Goal: Information Seeking & Learning: Learn about a topic

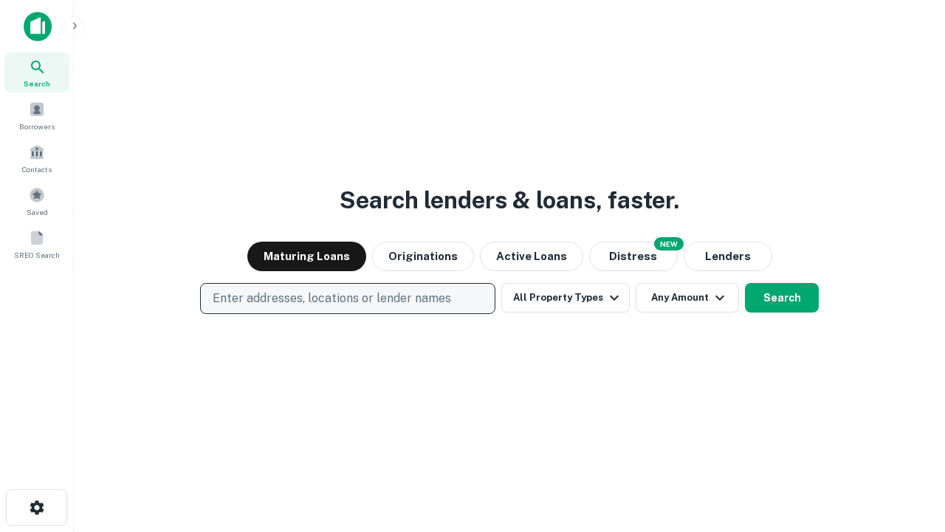
click at [347, 298] on p "Enter addresses, locations or lender names" at bounding box center [332, 299] width 239 height 18
type input "**********"
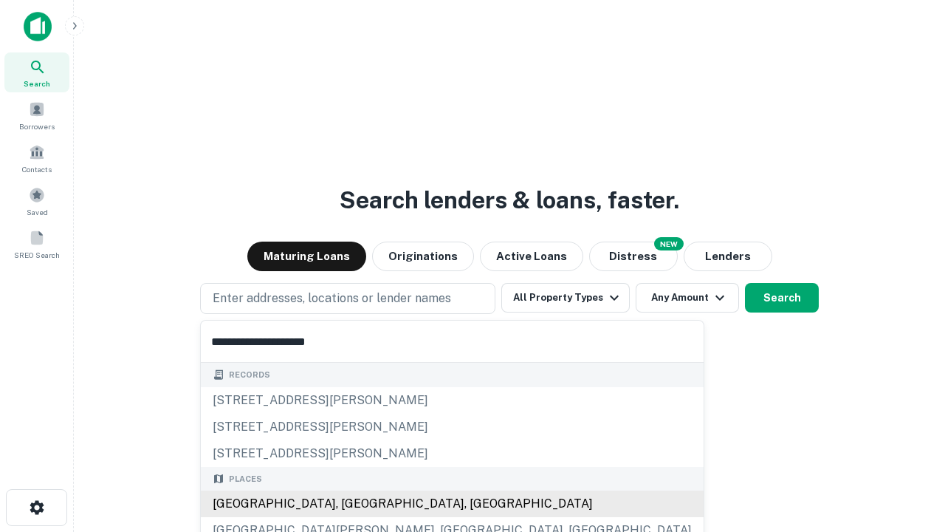
click at [353, 504] on div "[GEOGRAPHIC_DATA], [GEOGRAPHIC_DATA], [GEOGRAPHIC_DATA]" at bounding box center [452, 503] width 503 height 27
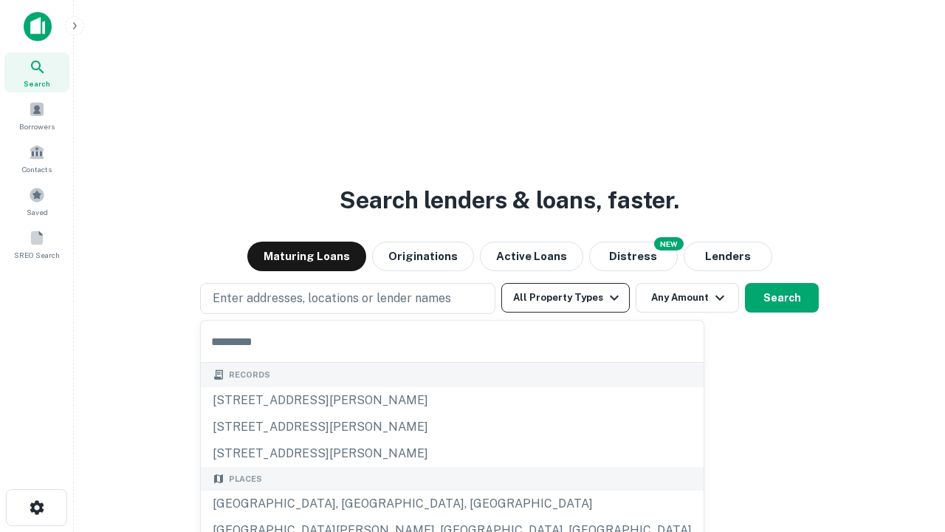
click at [566, 298] on button "All Property Types" at bounding box center [566, 298] width 129 height 30
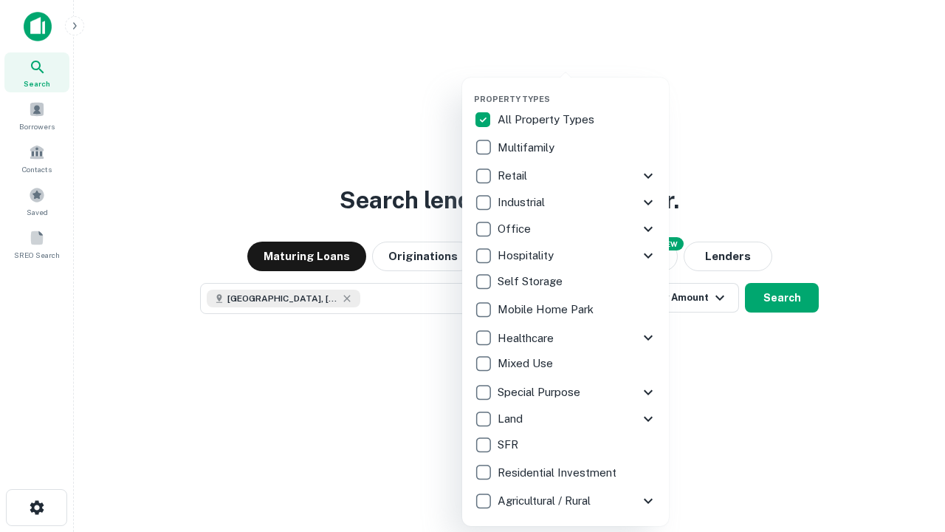
click at [578, 89] on button "button" at bounding box center [577, 89] width 207 height 1
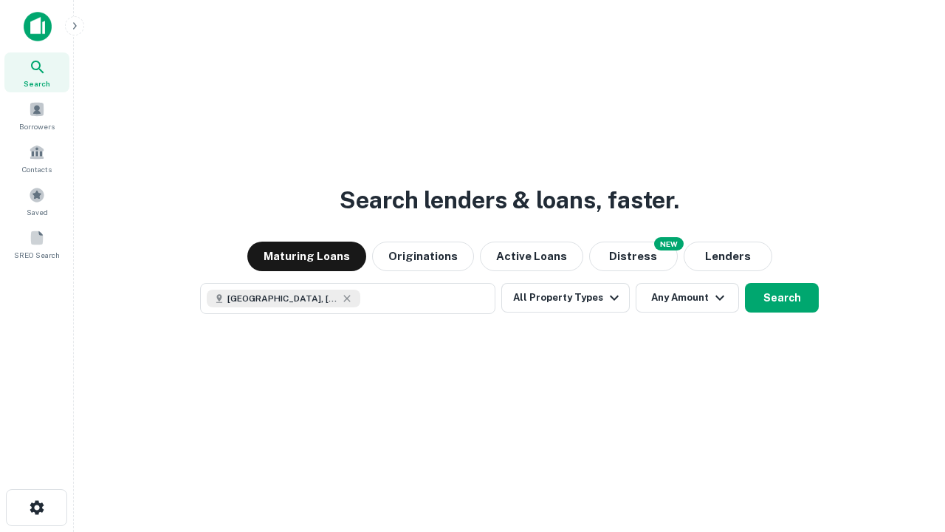
scroll to position [24, 0]
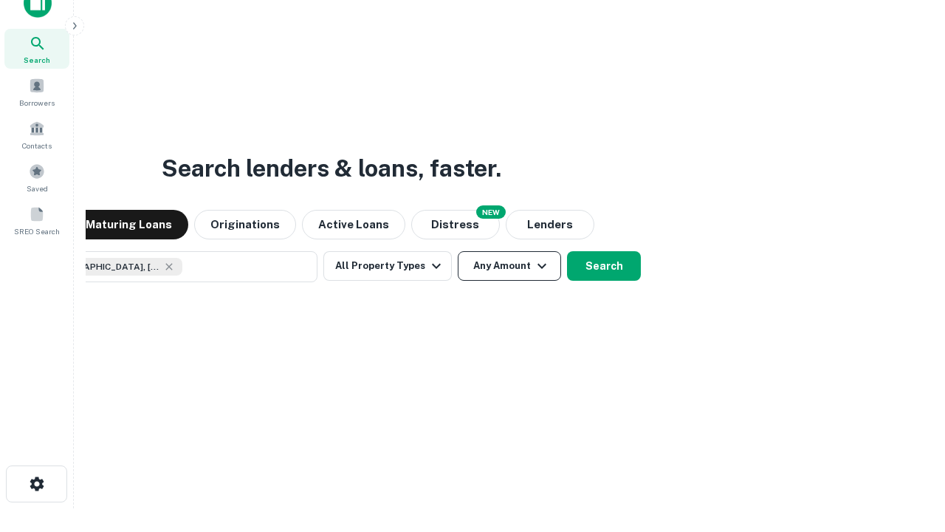
click at [458, 251] on button "Any Amount" at bounding box center [509, 266] width 103 height 30
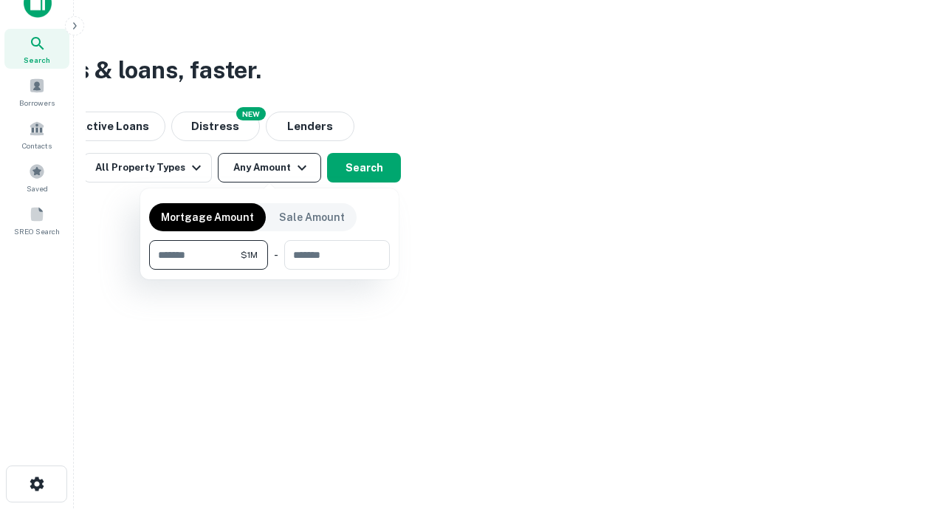
type input "*******"
click at [270, 270] on button "button" at bounding box center [269, 270] width 241 height 1
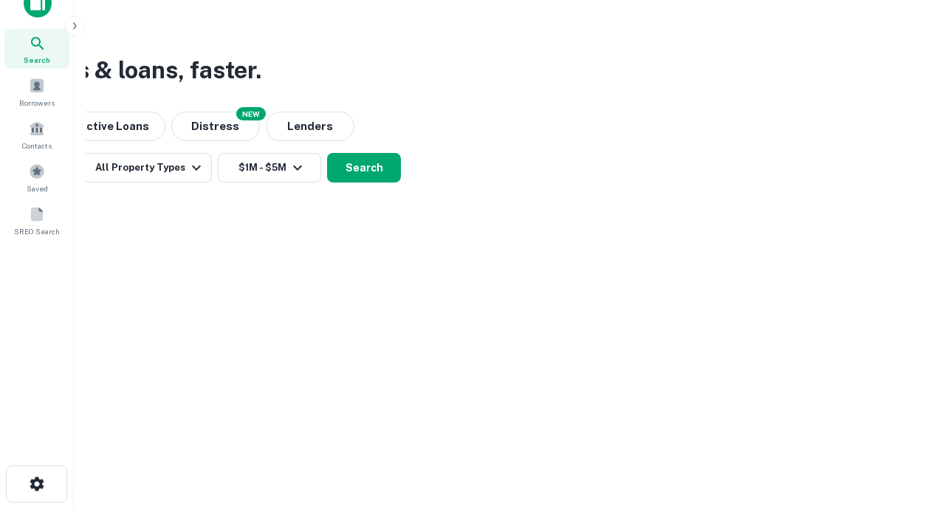
scroll to position [24, 0]
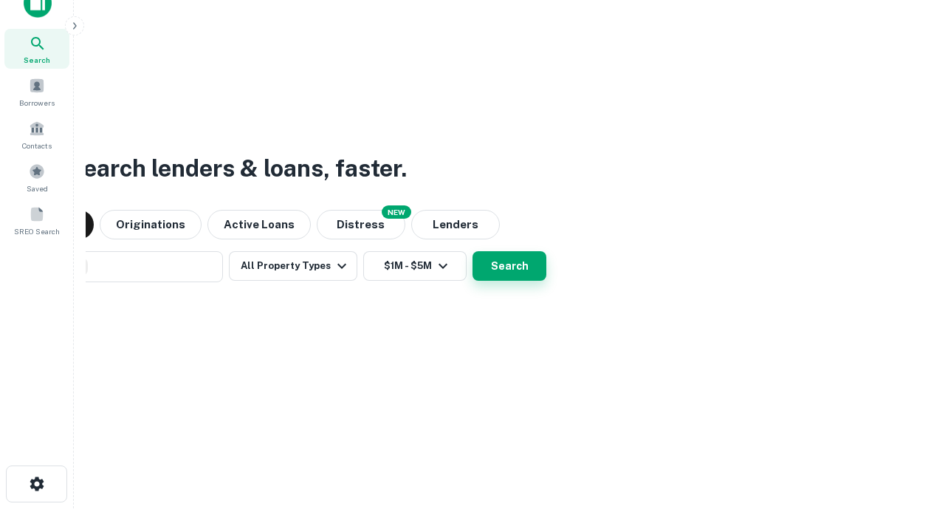
click at [473, 251] on button "Search" at bounding box center [510, 266] width 74 height 30
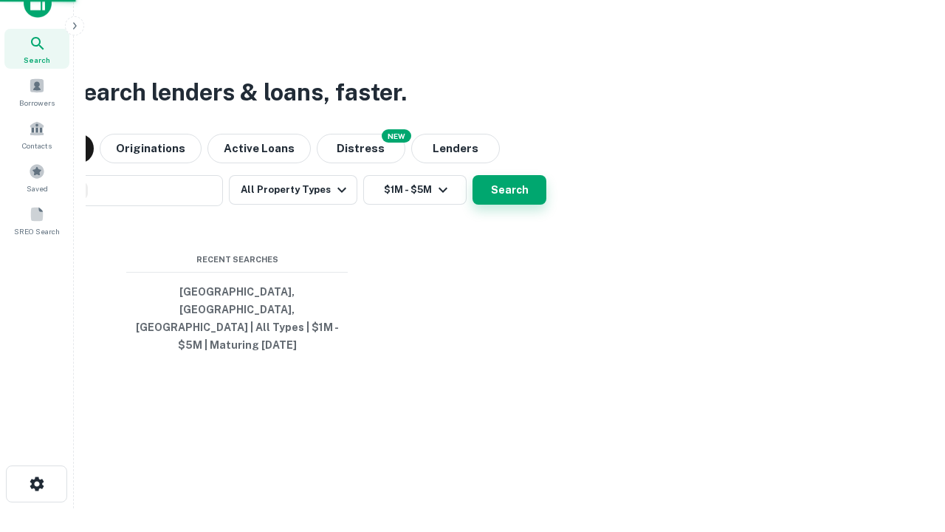
scroll to position [48, 418]
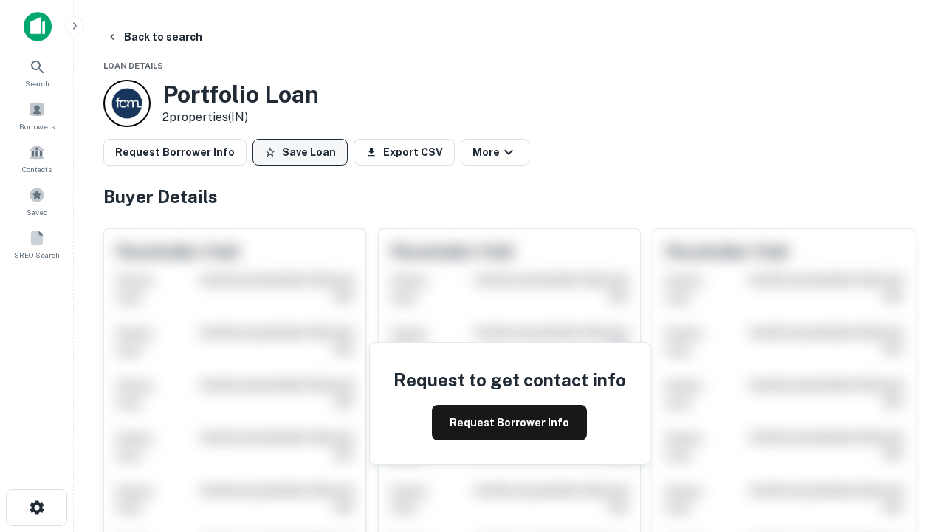
click at [300, 152] on button "Save Loan" at bounding box center [300, 152] width 95 height 27
click at [304, 152] on button "Loan Saved" at bounding box center [304, 152] width 102 height 27
